Goal: Find specific fact: Find specific fact

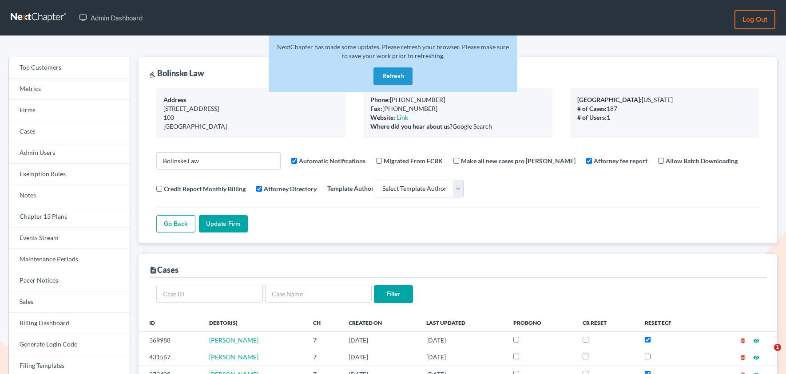
select select
click at [49, 109] on link "Firms" at bounding box center [69, 110] width 121 height 21
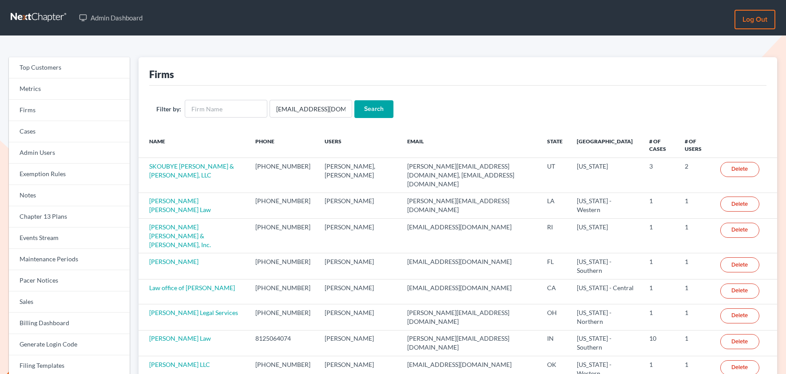
scroll to position [0, 12]
type input "[EMAIL_ADDRESS][DOMAIN_NAME]"
click at [354, 100] on input "Search" at bounding box center [373, 109] width 39 height 18
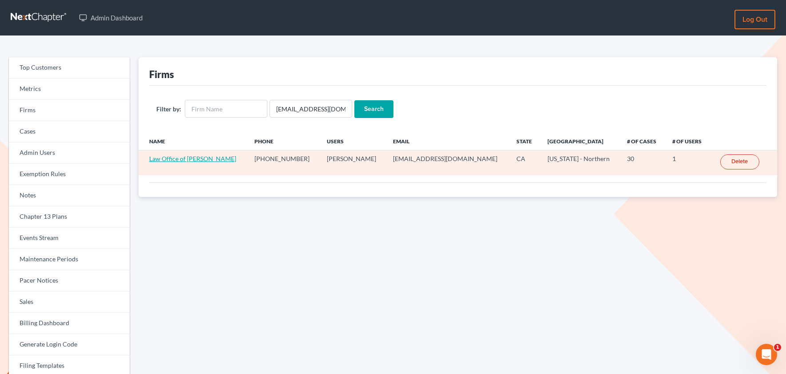
click at [183, 161] on link "Law Office of Tracy L Wood" at bounding box center [192, 159] width 87 height 8
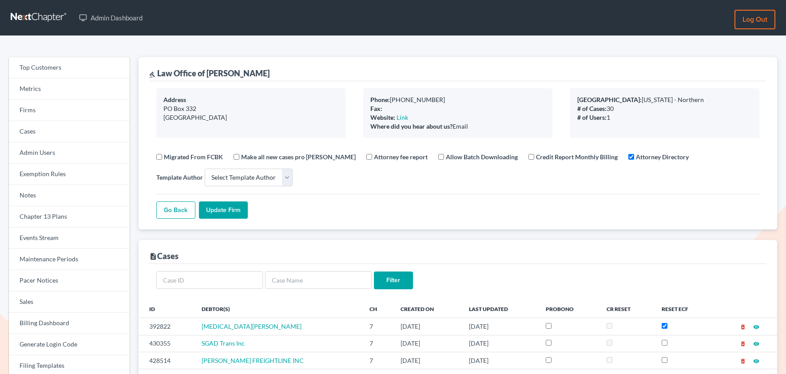
select select
click at [55, 110] on link "Firms" at bounding box center [69, 110] width 121 height 21
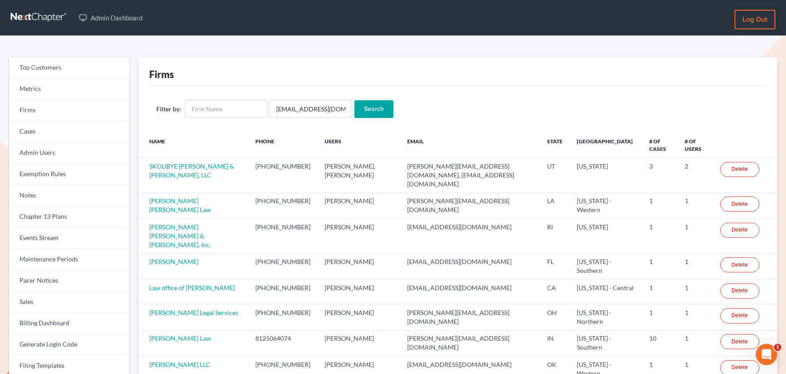
type input "[EMAIL_ADDRESS][DOMAIN_NAME]"
click at [377, 110] on input "Search" at bounding box center [373, 109] width 39 height 18
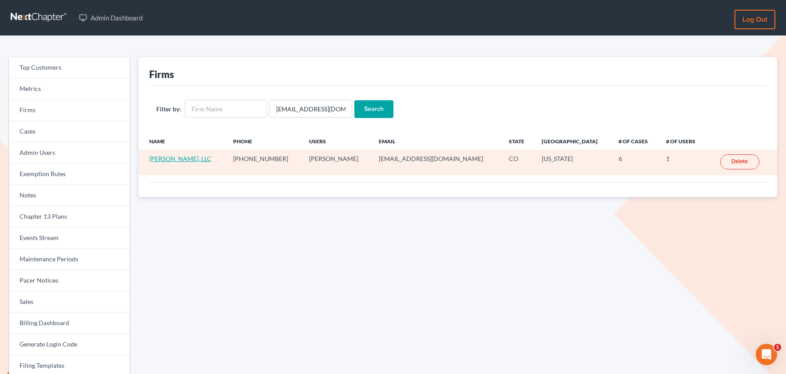
click at [166, 157] on link "[PERSON_NAME], LLC" at bounding box center [180, 159] width 62 height 8
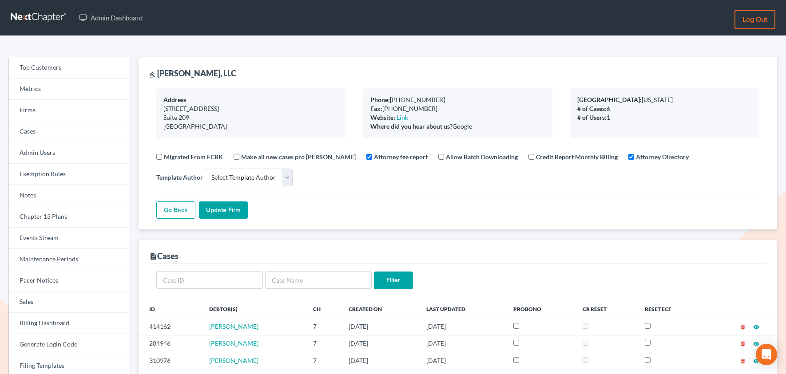
select select
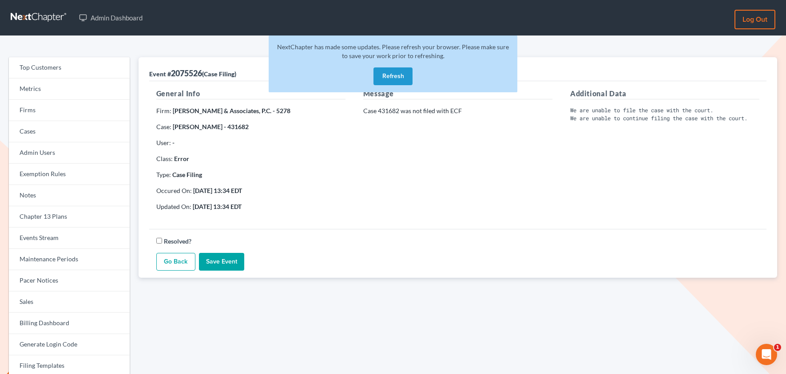
click at [172, 264] on link "Go Back" at bounding box center [175, 262] width 39 height 18
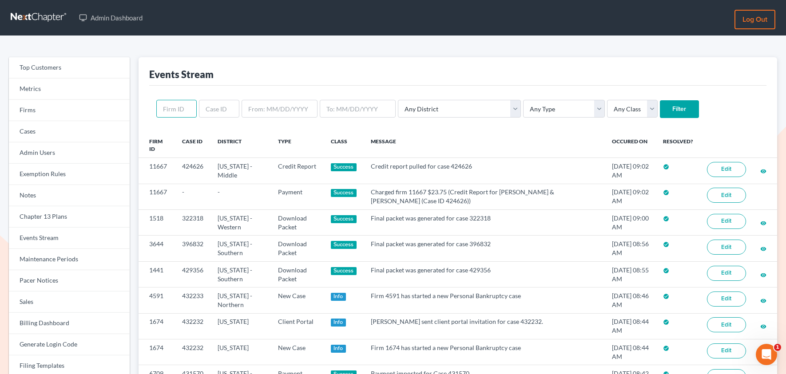
click at [181, 111] on input "text" at bounding box center [176, 109] width 40 height 18
click at [214, 111] on input "text" at bounding box center [219, 109] width 40 height 18
click at [172, 112] on input "text" at bounding box center [176, 109] width 40 height 18
click at [169, 111] on input "text" at bounding box center [176, 109] width 40 height 18
paste input "9420"
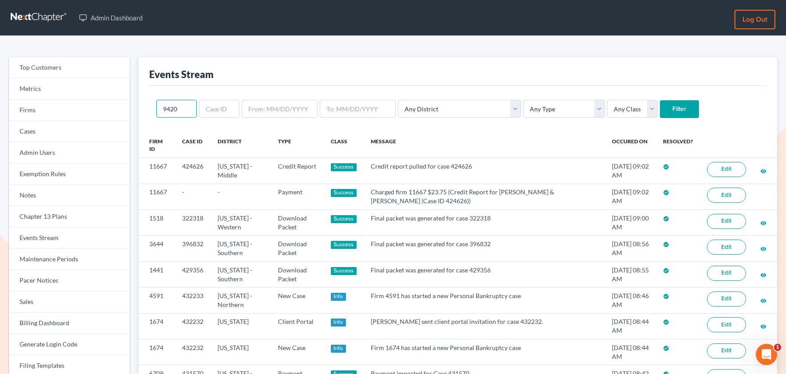
type input "9420"
click at [660, 100] on input "Filter" at bounding box center [679, 109] width 39 height 18
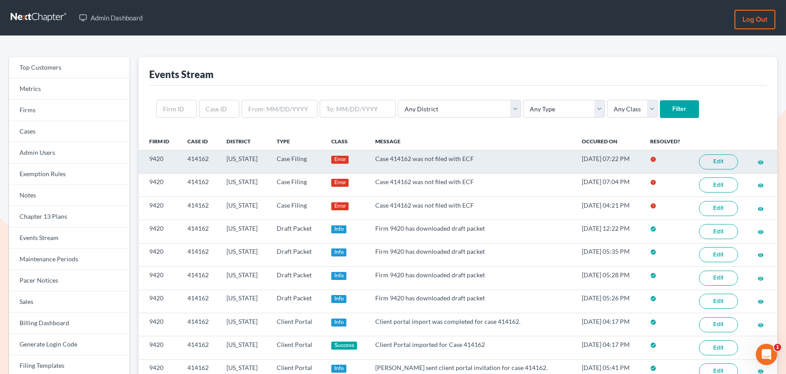
click at [704, 161] on link "Edit" at bounding box center [718, 162] width 39 height 15
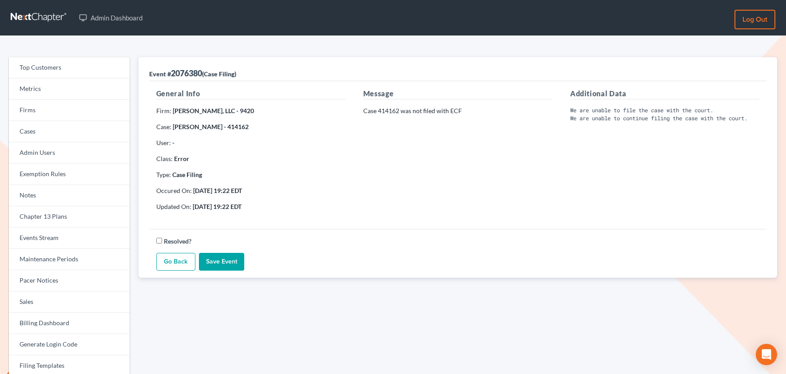
click at [222, 127] on strong "Trisha Gray - 414162" at bounding box center [211, 127] width 76 height 8
copy strong "414162"
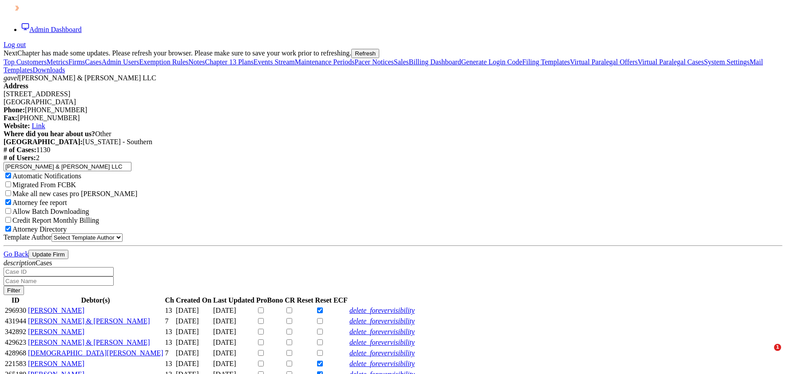
select select
click at [68, 66] on link "Firms" at bounding box center [76, 62] width 16 height 8
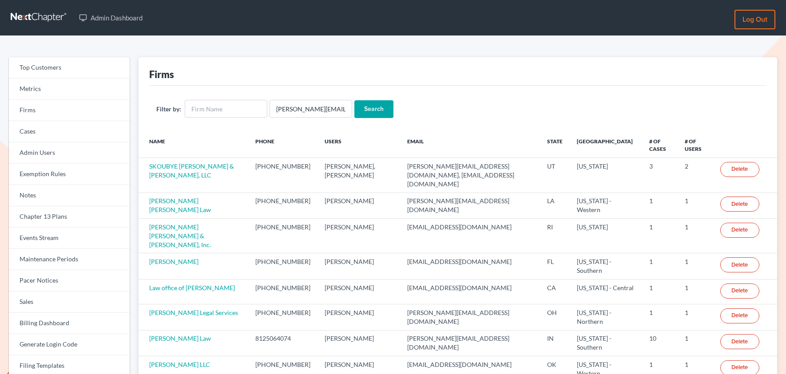
type input "mike@northgabankruptcy.com"
click at [354, 100] on input "Search" at bounding box center [373, 109] width 39 height 18
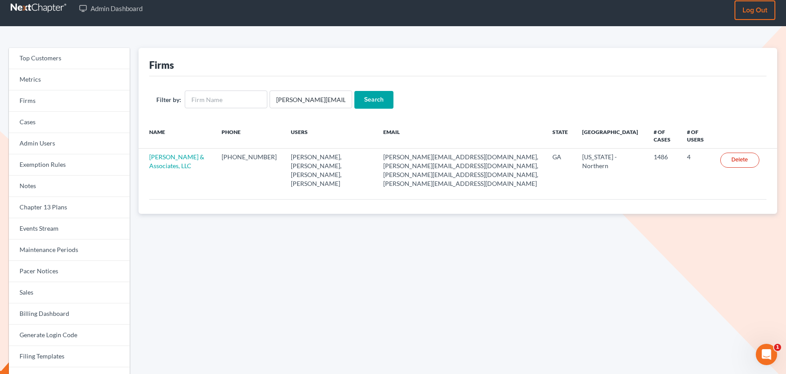
scroll to position [19, 0]
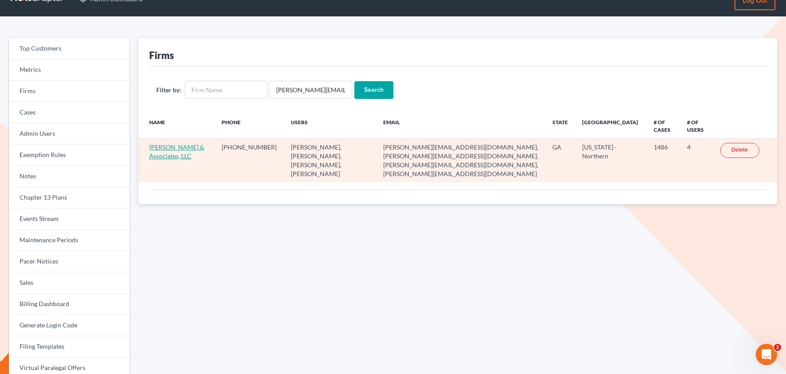
click at [166, 150] on link "Brian R. Cahn & Associates, LLC" at bounding box center [176, 151] width 55 height 16
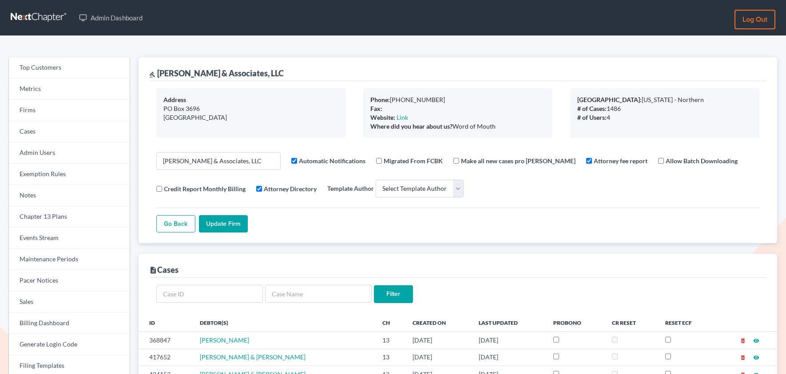
select select
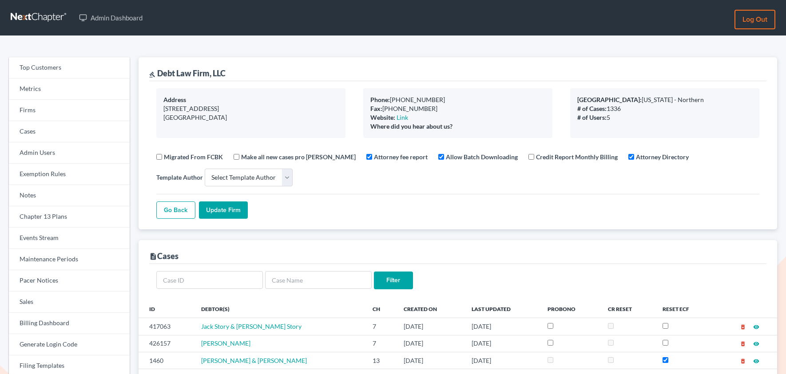
select select
click at [57, 111] on link "Firms" at bounding box center [69, 110] width 121 height 21
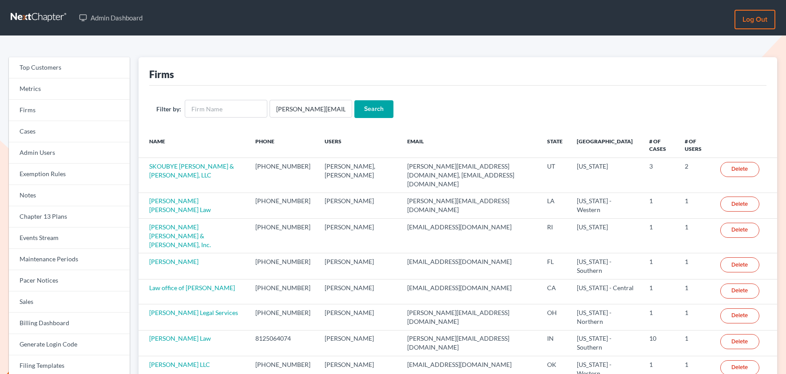
type input "robert.reidhaar@avenuelaw.com"
click at [363, 111] on input "Search" at bounding box center [373, 109] width 39 height 18
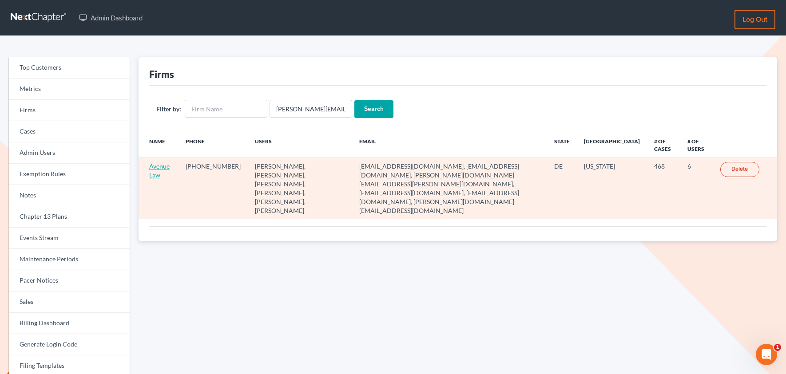
click at [160, 167] on link "Avenue Law" at bounding box center [159, 171] width 20 height 16
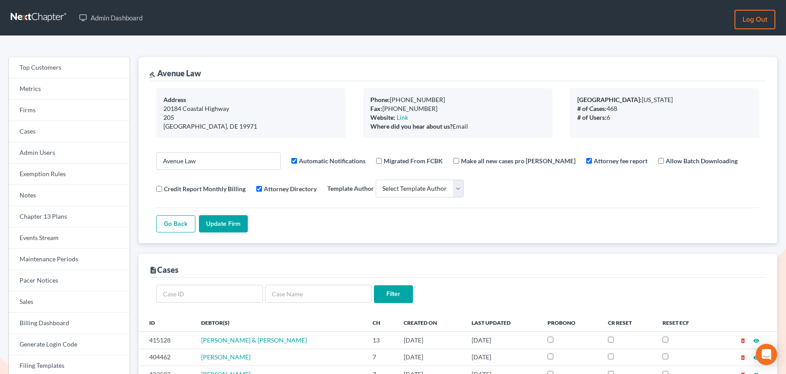
select select
click at [33, 111] on link "Firms" at bounding box center [69, 110] width 121 height 21
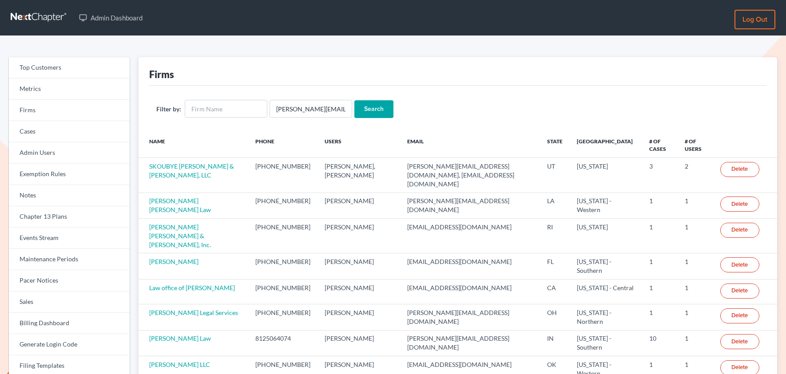
type input "courtney@cwbklaw.com"
click at [354, 100] on input "Search" at bounding box center [373, 109] width 39 height 18
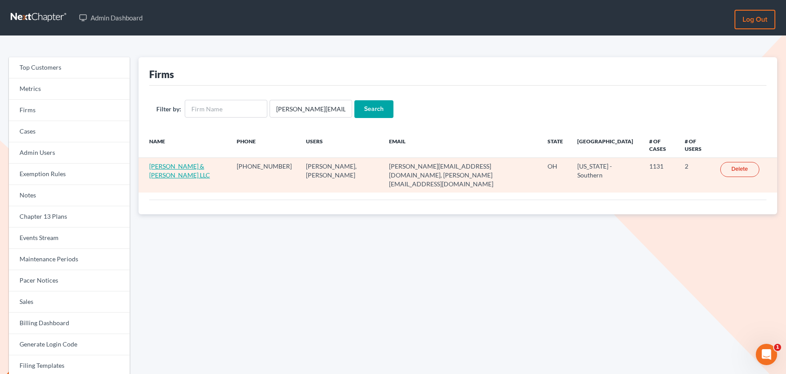
click at [179, 168] on link "Cousino & Weinzimmer LLC" at bounding box center [179, 171] width 61 height 16
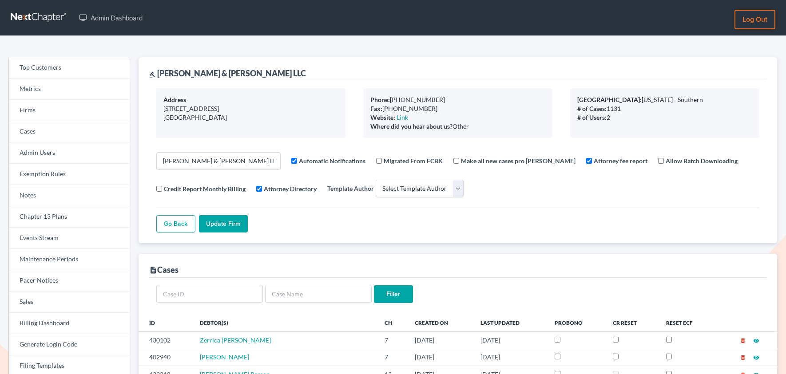
select select
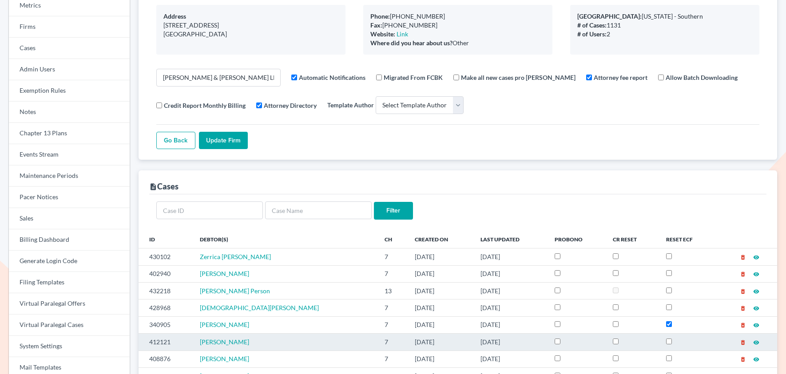
scroll to position [99, 0]
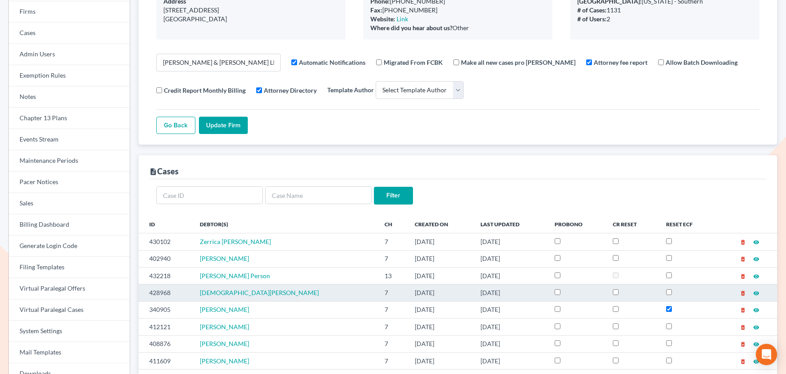
click at [163, 294] on td "428968" at bounding box center [166, 293] width 54 height 17
copy td "428968"
